Goal: Information Seeking & Learning: Learn about a topic

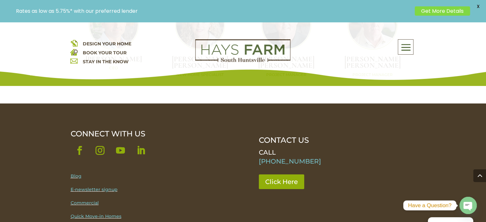
scroll to position [2193, 0]
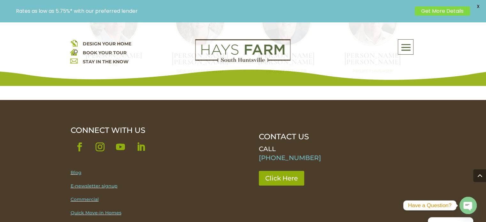
click at [76, 170] on link "Blog" at bounding box center [76, 173] width 11 height 6
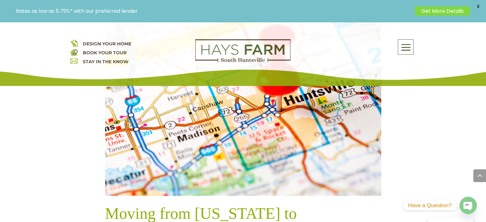
scroll to position [311, 0]
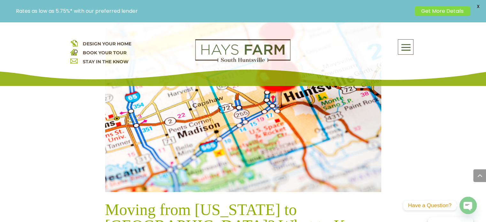
drag, startPoint x: 487, startPoint y: 13, endPoint x: 489, endPoint y: 35, distance: 22.1
click at [307, 118] on img at bounding box center [243, 100] width 276 height 184
